Goal: Task Accomplishment & Management: Complete application form

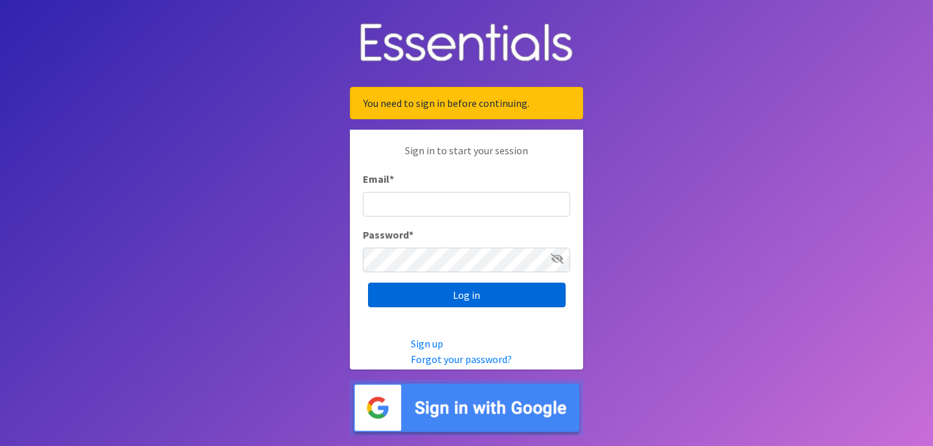
type input "[EMAIL_ADDRESS][DOMAIN_NAME]"
click at [411, 301] on input "Log in" at bounding box center [467, 294] width 198 height 25
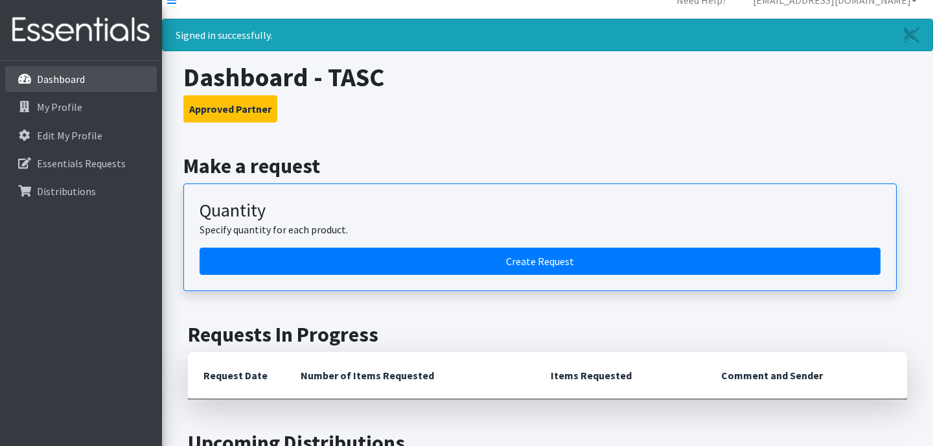
scroll to position [5, 0]
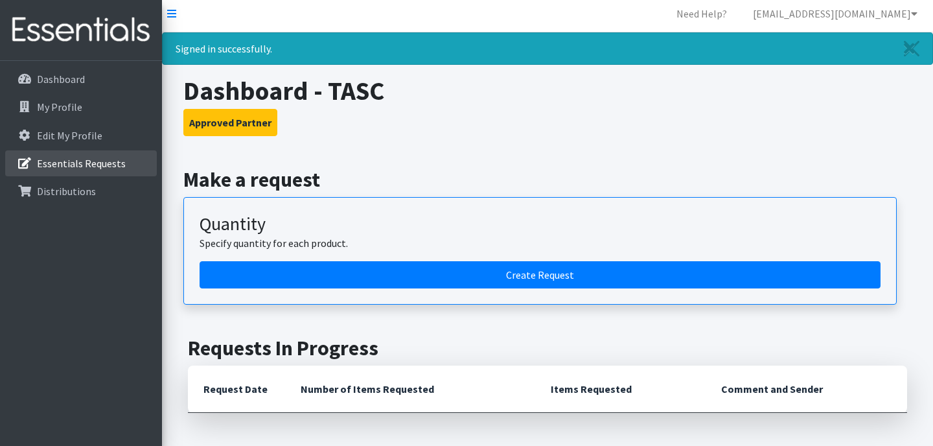
click at [83, 161] on p "Essentials Requests" at bounding box center [81, 163] width 89 height 13
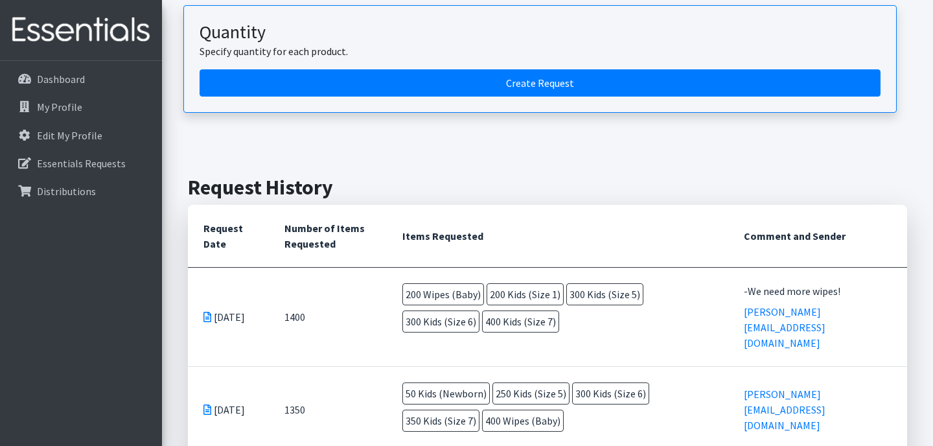
scroll to position [135, 0]
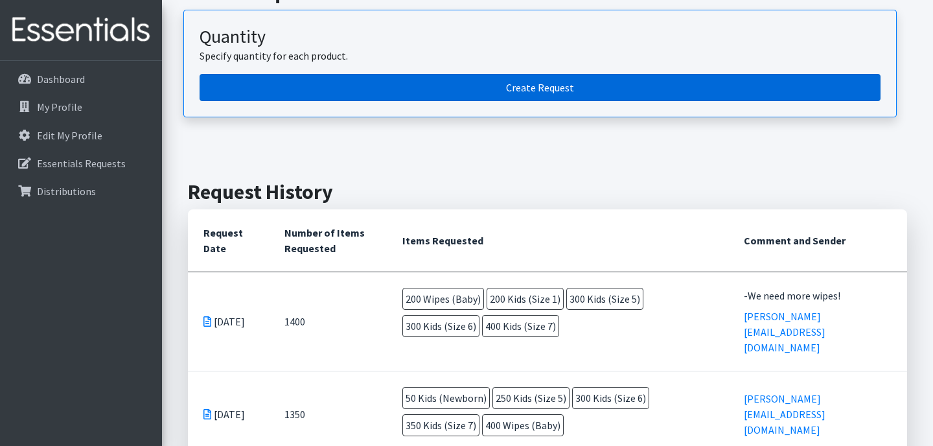
click at [512, 93] on link "Create Request" at bounding box center [540, 87] width 681 height 27
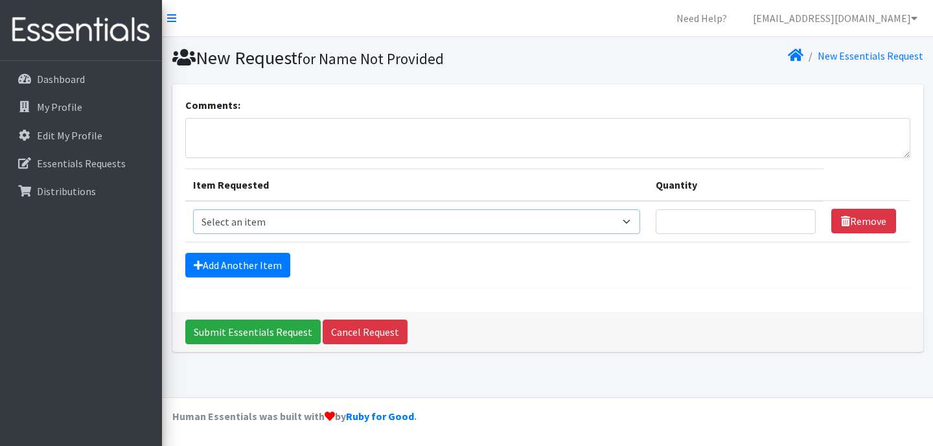
click at [518, 223] on select "Select an item Adult Briefs (Large/X-Large) Adult Briefs (Medium/Large) Adult B…" at bounding box center [417, 221] width 448 height 25
select select "4560"
click at [676, 227] on input "Quantity" at bounding box center [736, 221] width 160 height 25
type input "100"
click at [267, 266] on link "Add Another Item" at bounding box center [237, 265] width 105 height 25
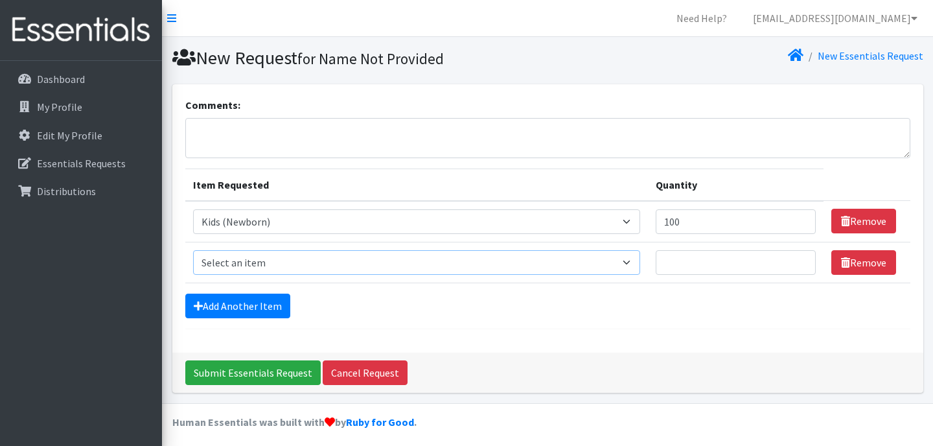
click at [641, 264] on select "Select an item Adult Briefs (Large/X-Large) Adult Briefs (Medium/Large) Adult B…" at bounding box center [417, 262] width 448 height 25
select select "4568"
click at [703, 260] on input "Quantity" at bounding box center [736, 262] width 160 height 25
type input "100"
click at [256, 310] on link "Add Another Item" at bounding box center [237, 305] width 105 height 25
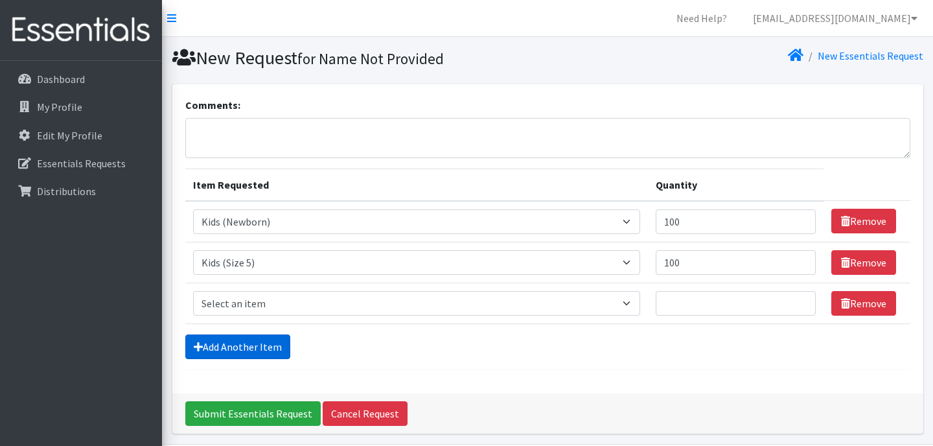
scroll to position [46, 0]
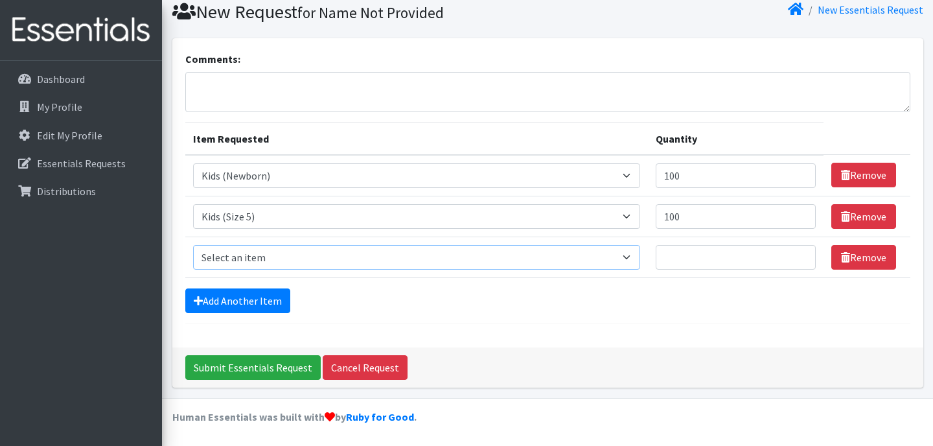
click at [641, 258] on select "Select an item Adult Briefs (Large/X-Large) Adult Briefs (Medium/Large) Adult B…" at bounding box center [417, 257] width 448 height 25
select select "4573"
click at [696, 262] on input "Quantity" at bounding box center [736, 257] width 160 height 25
type input "50"
click at [258, 301] on link "Add Another Item" at bounding box center [237, 300] width 105 height 25
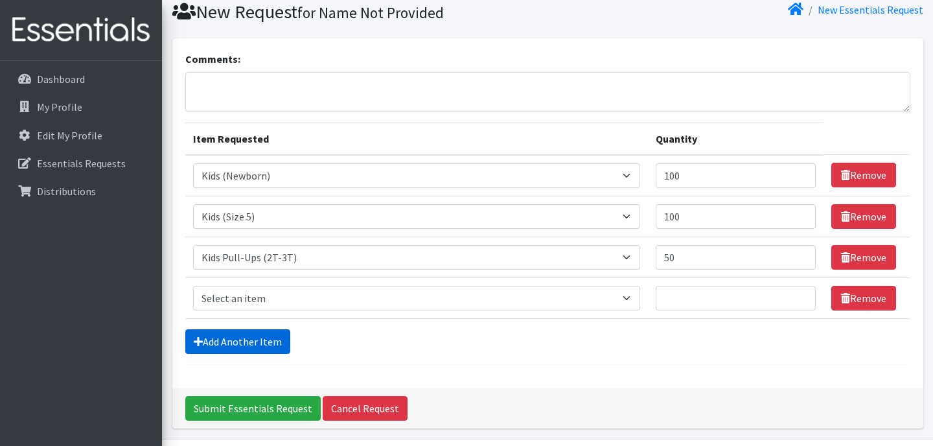
scroll to position [87, 0]
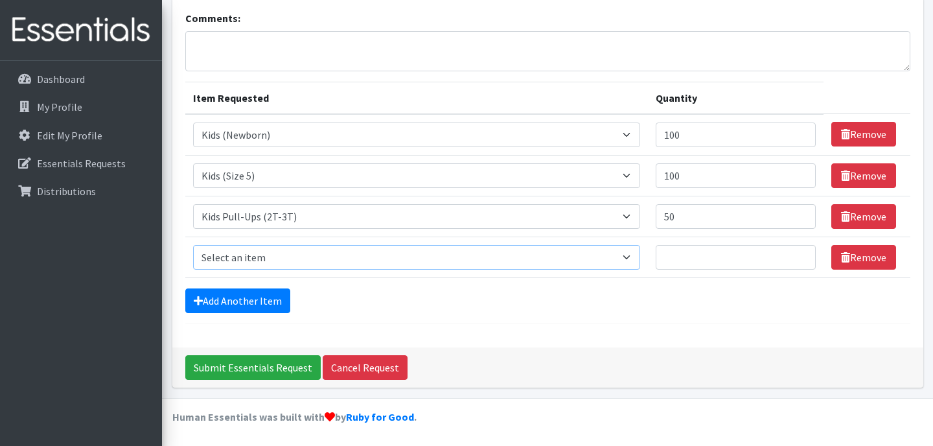
click at [639, 260] on select "Select an item Adult Briefs (Large/X-Large) Adult Briefs (Medium/Large) Adult B…" at bounding box center [417, 257] width 448 height 25
select select "4574"
click at [716, 262] on input "Quantity" at bounding box center [736, 257] width 160 height 25
type input "50"
click at [271, 297] on link "Add Another Item" at bounding box center [237, 300] width 105 height 25
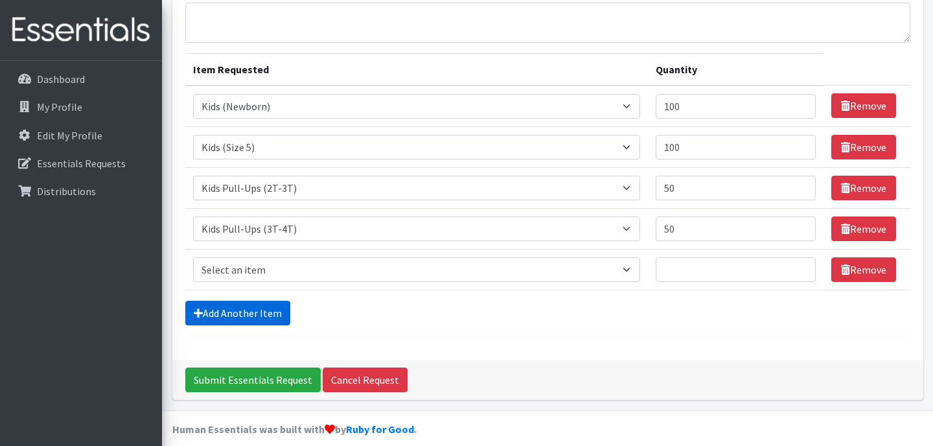
scroll to position [128, 0]
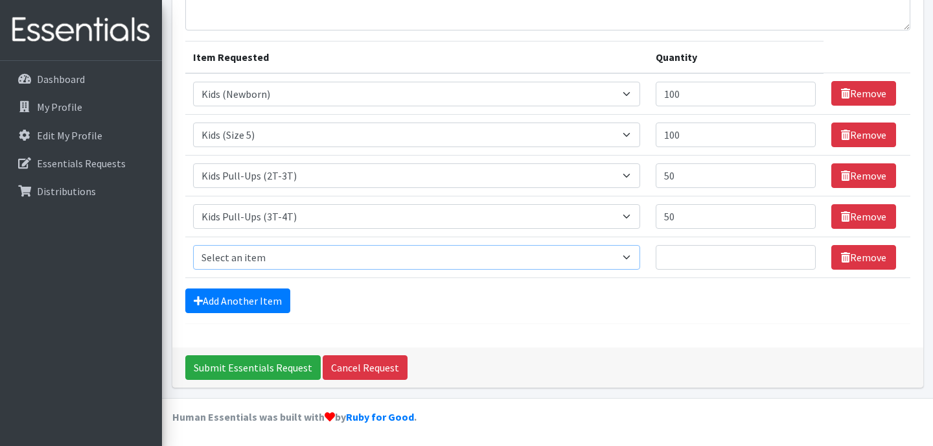
click at [354, 262] on select "Select an item Adult Briefs (Large/X-Large) Adult Briefs (Medium/Large) Adult B…" at bounding box center [417, 257] width 448 height 25
select select "4558"
click at [699, 259] on input "Quantity" at bounding box center [736, 257] width 160 height 25
type input "20"
click at [266, 369] on input "Submit Essentials Request" at bounding box center [252, 367] width 135 height 25
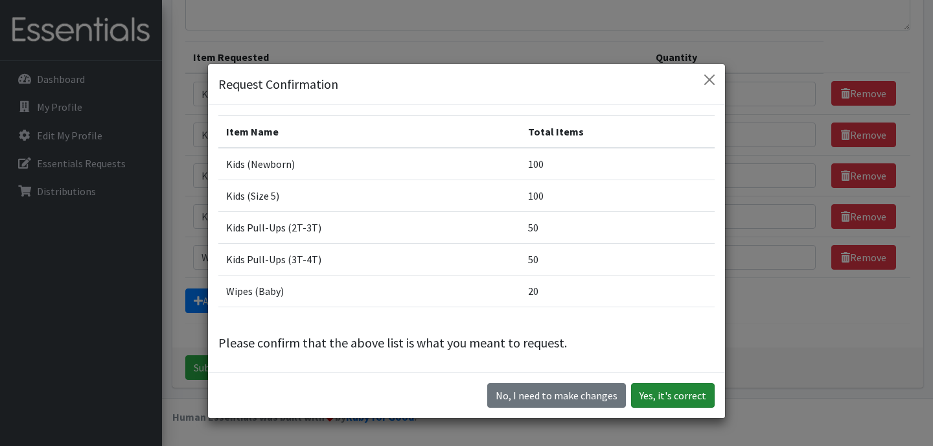
click at [685, 398] on button "Yes, it's correct" at bounding box center [673, 395] width 84 height 25
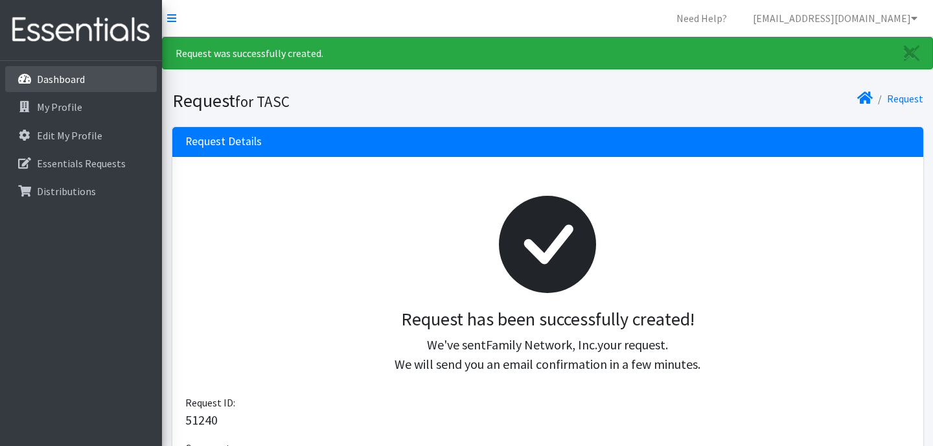
click at [100, 85] on link "Dashboard" at bounding box center [81, 79] width 152 height 26
